Goal: Task Accomplishment & Management: Manage account settings

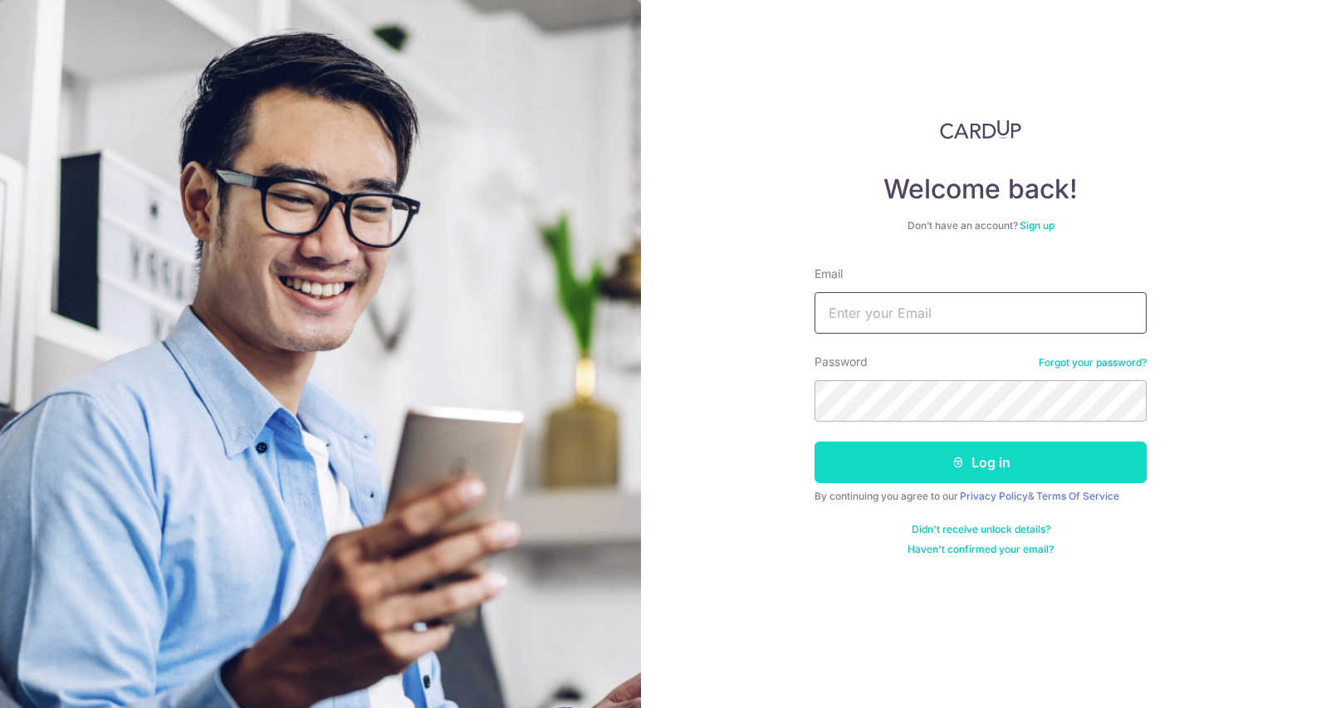
type input "[EMAIL_ADDRESS][DOMAIN_NAME]"
click at [955, 468] on icon "submit" at bounding box center [957, 462] width 13 height 13
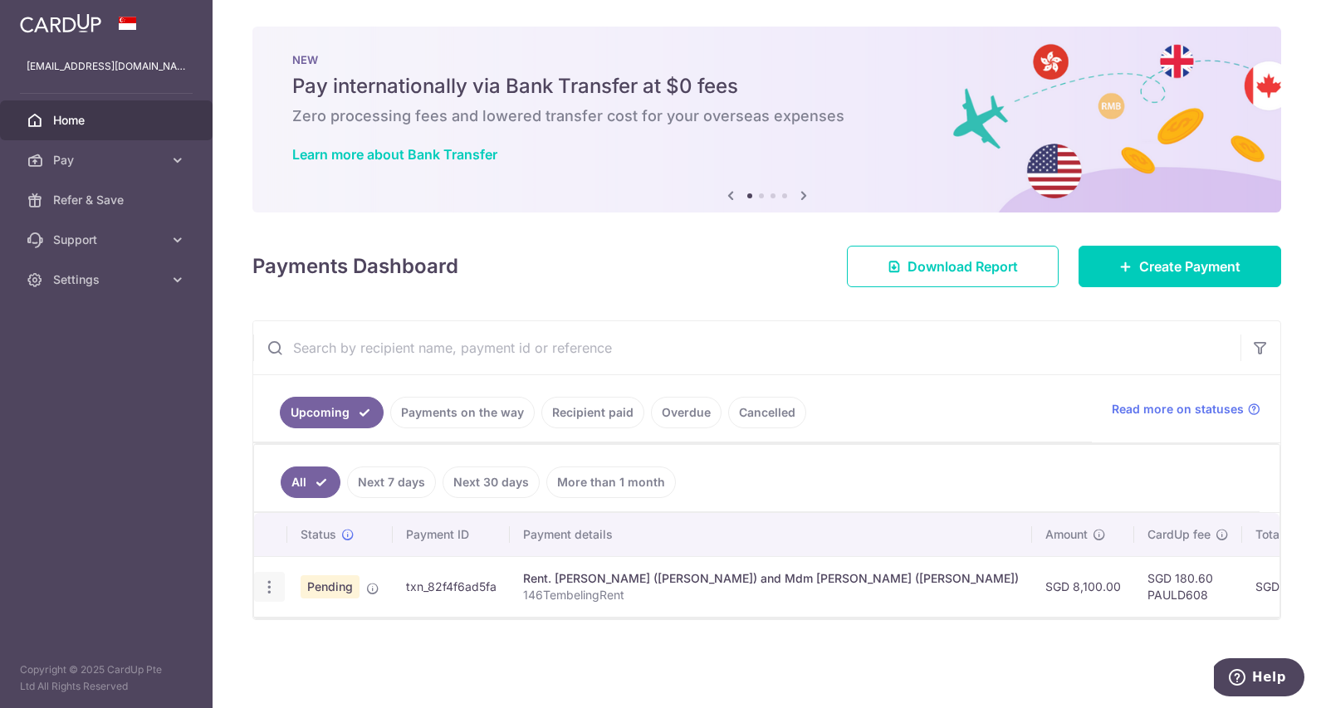
click at [269, 585] on icon "button" at bounding box center [269, 587] width 17 height 17
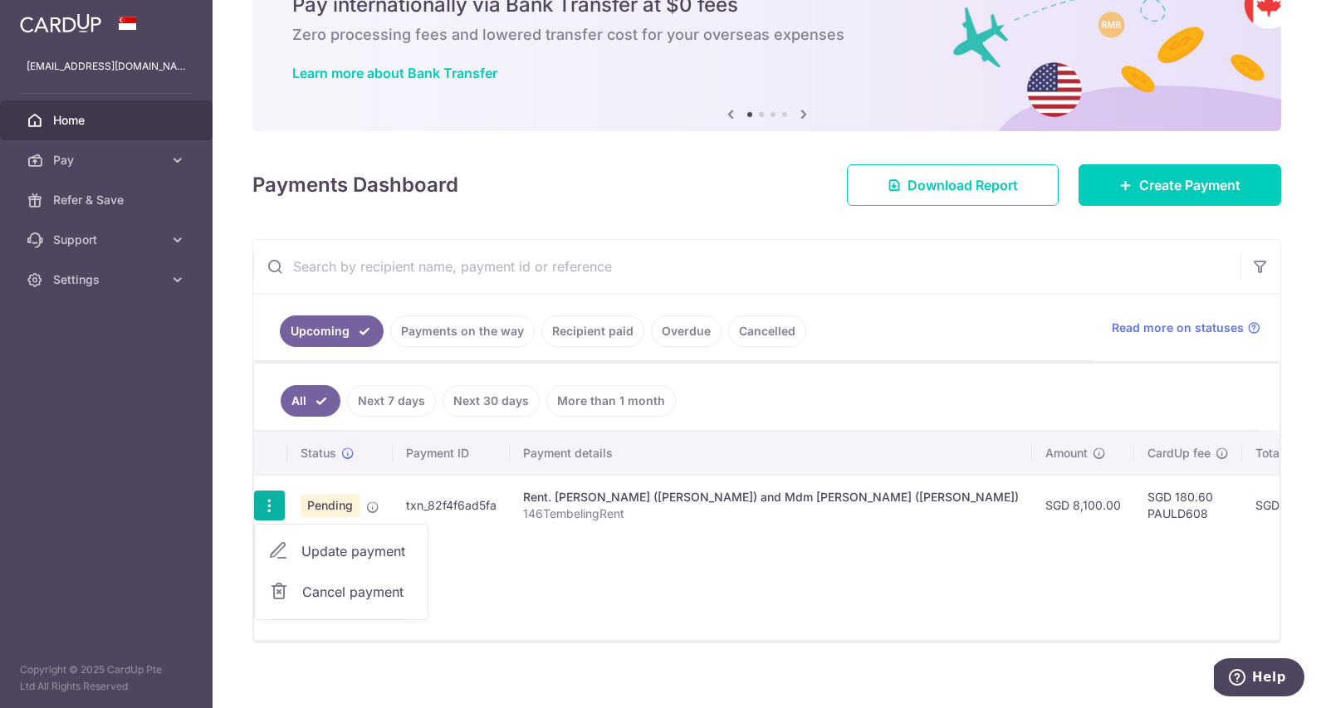
scroll to position [86, 0]
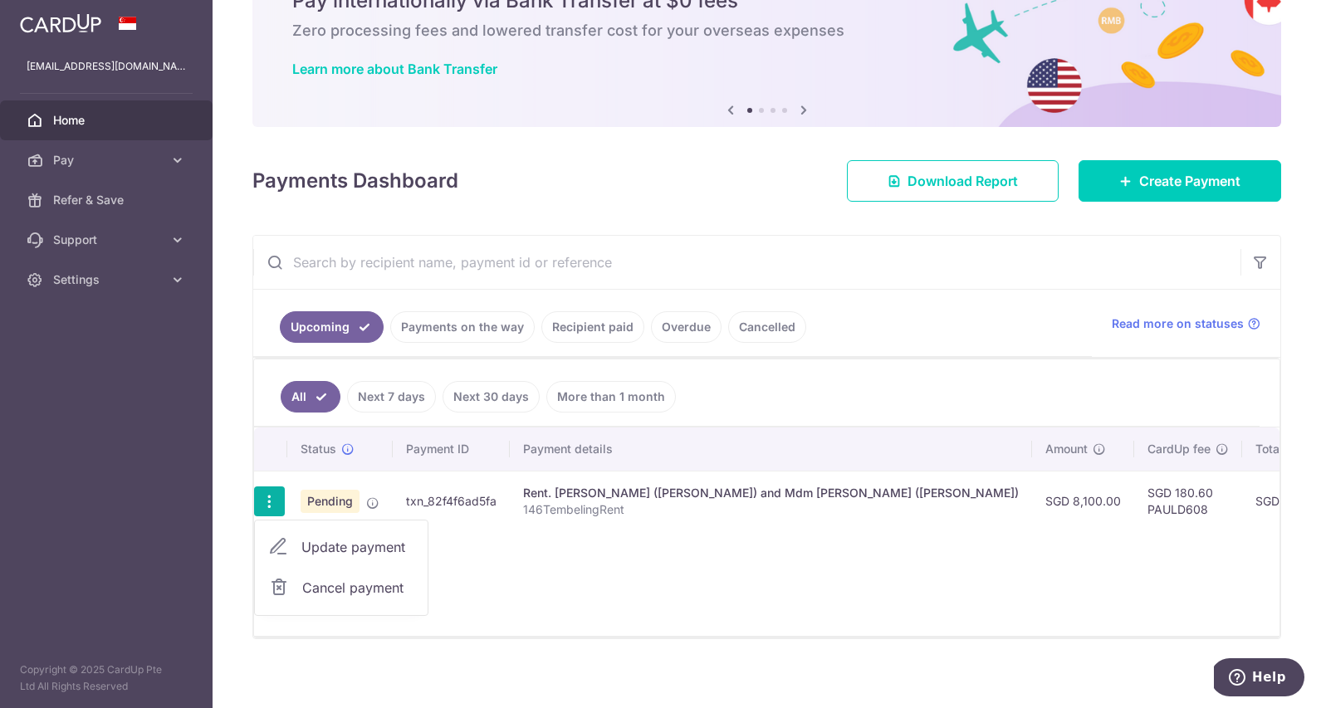
click at [658, 586] on div "Status Payment ID Payment details Amount CardUp fee Total amt. Charge date Due …" at bounding box center [766, 532] width 1025 height 208
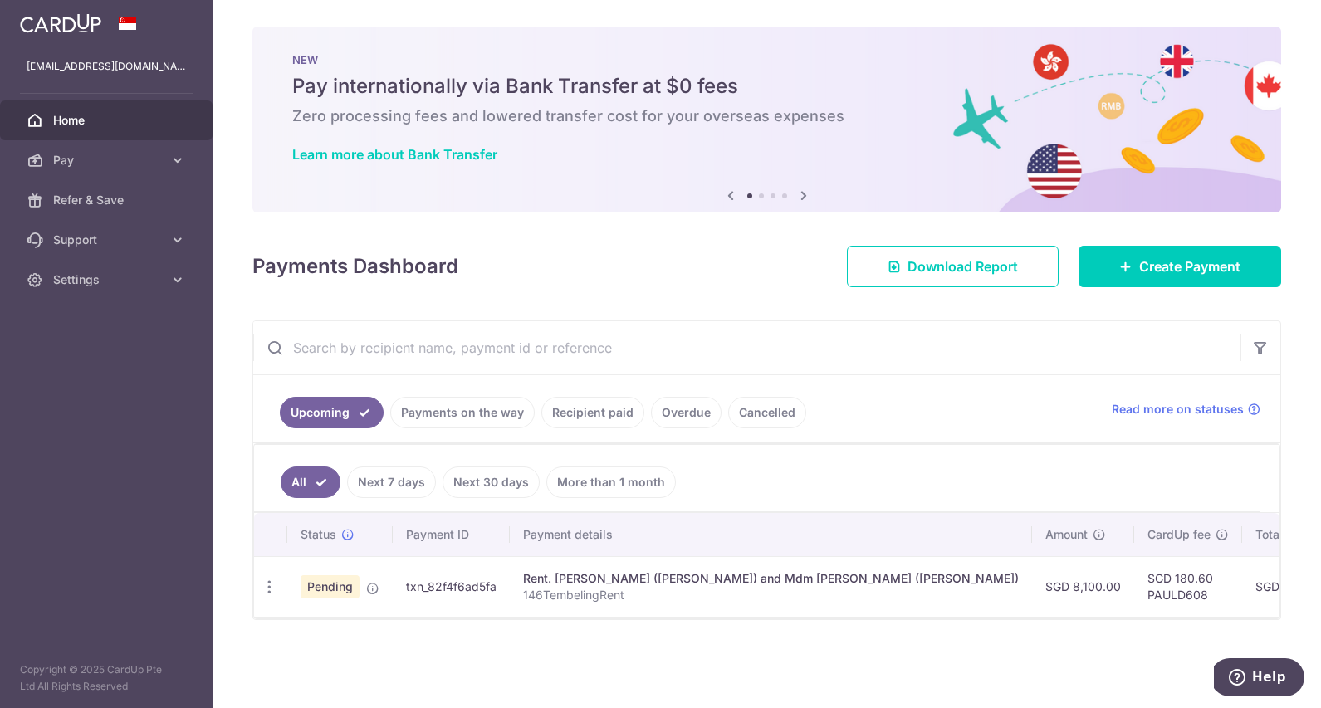
scroll to position [0, 0]
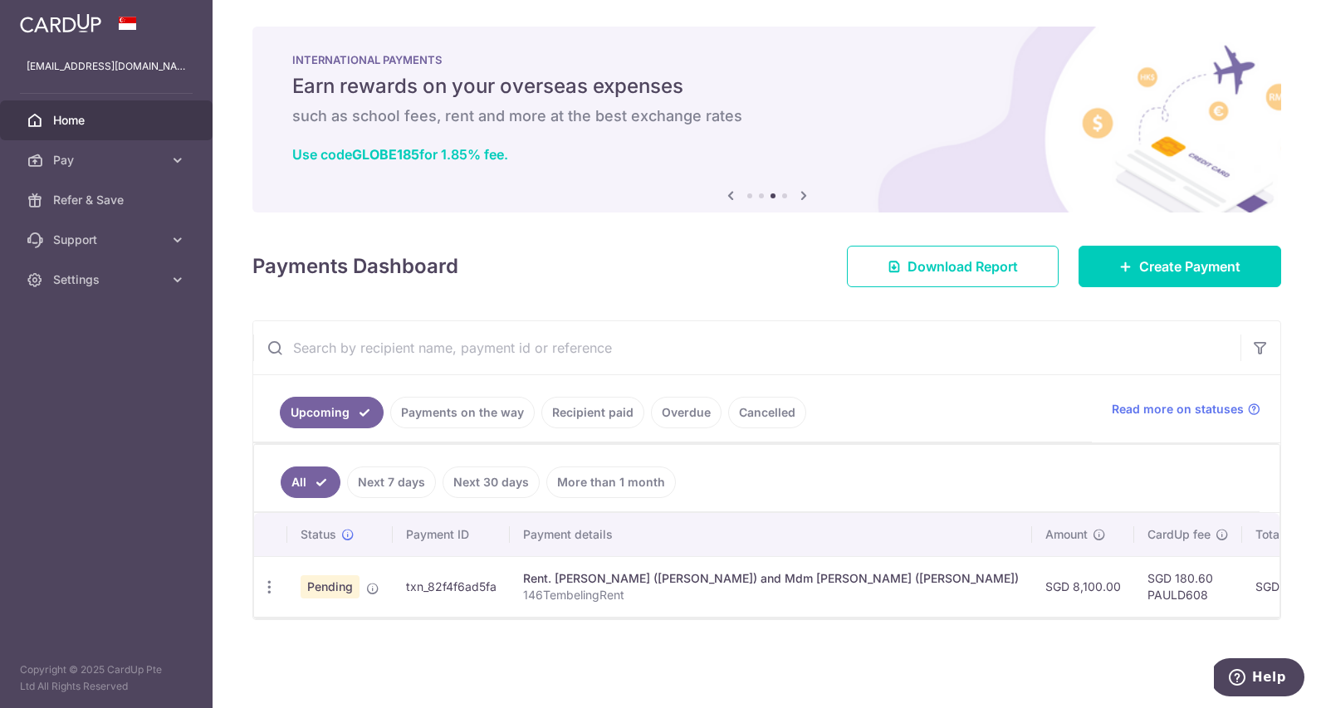
click at [340, 587] on span "Pending" at bounding box center [330, 586] width 59 height 23
click at [375, 637] on div "× Pause Schedule Pause all future payments in this series Pause just this one p…" at bounding box center [767, 354] width 1108 height 708
